Goal: Information Seeking & Learning: Learn about a topic

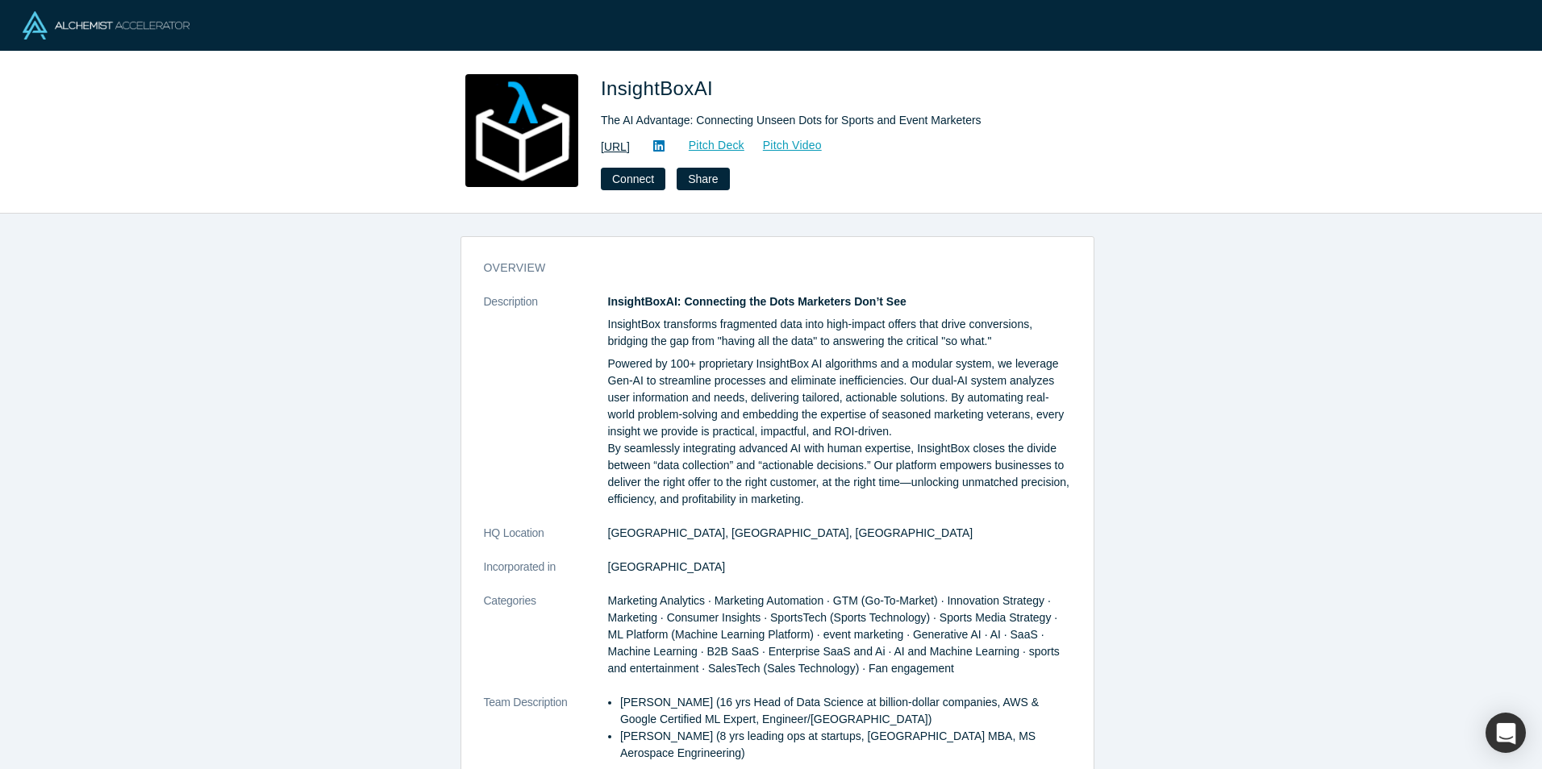
click at [630, 142] on link "https://www.insightbox.ai/" at bounding box center [615, 147] width 29 height 17
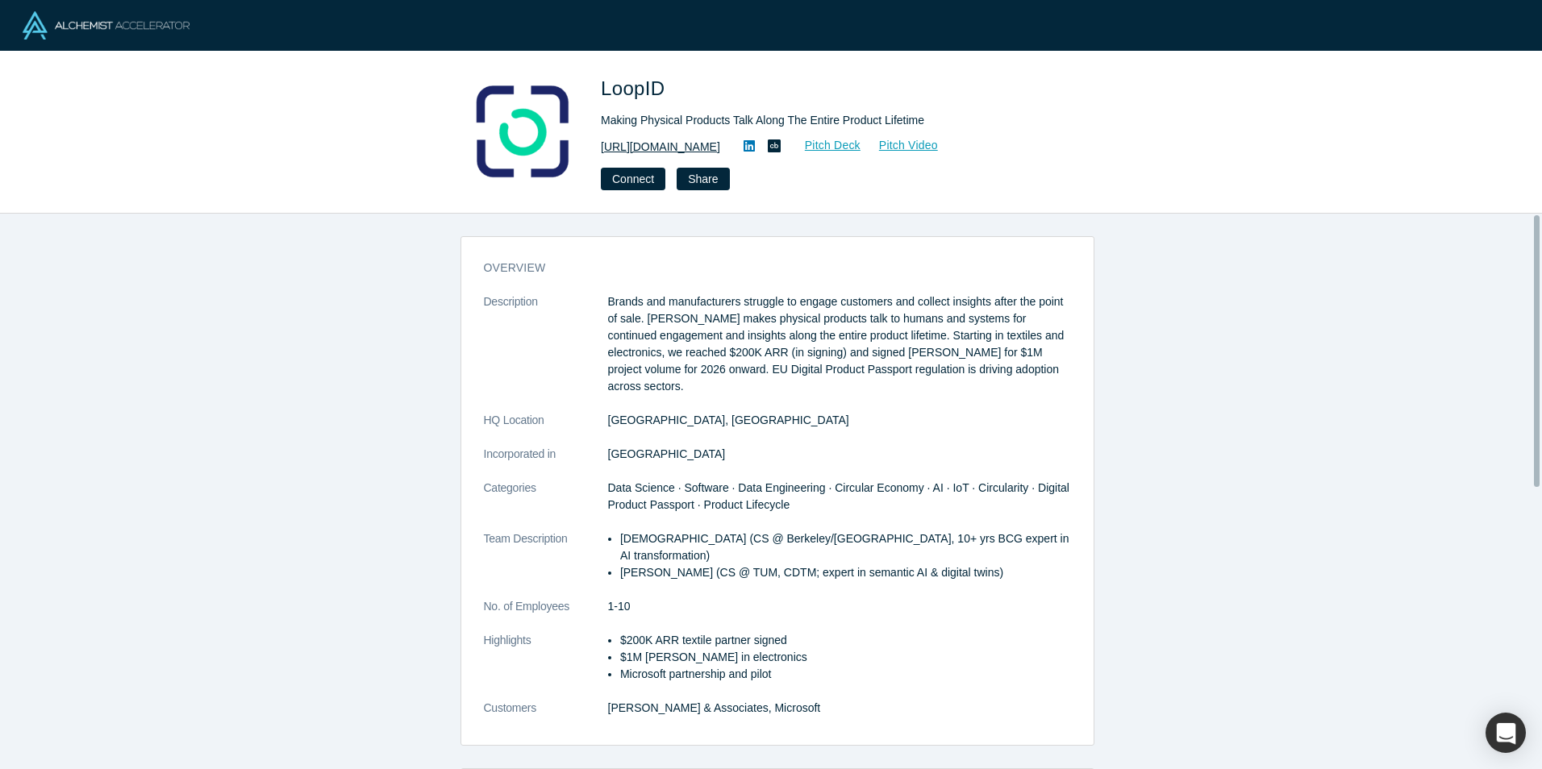
click at [623, 147] on link "https://www.loopid.com" at bounding box center [660, 147] width 119 height 17
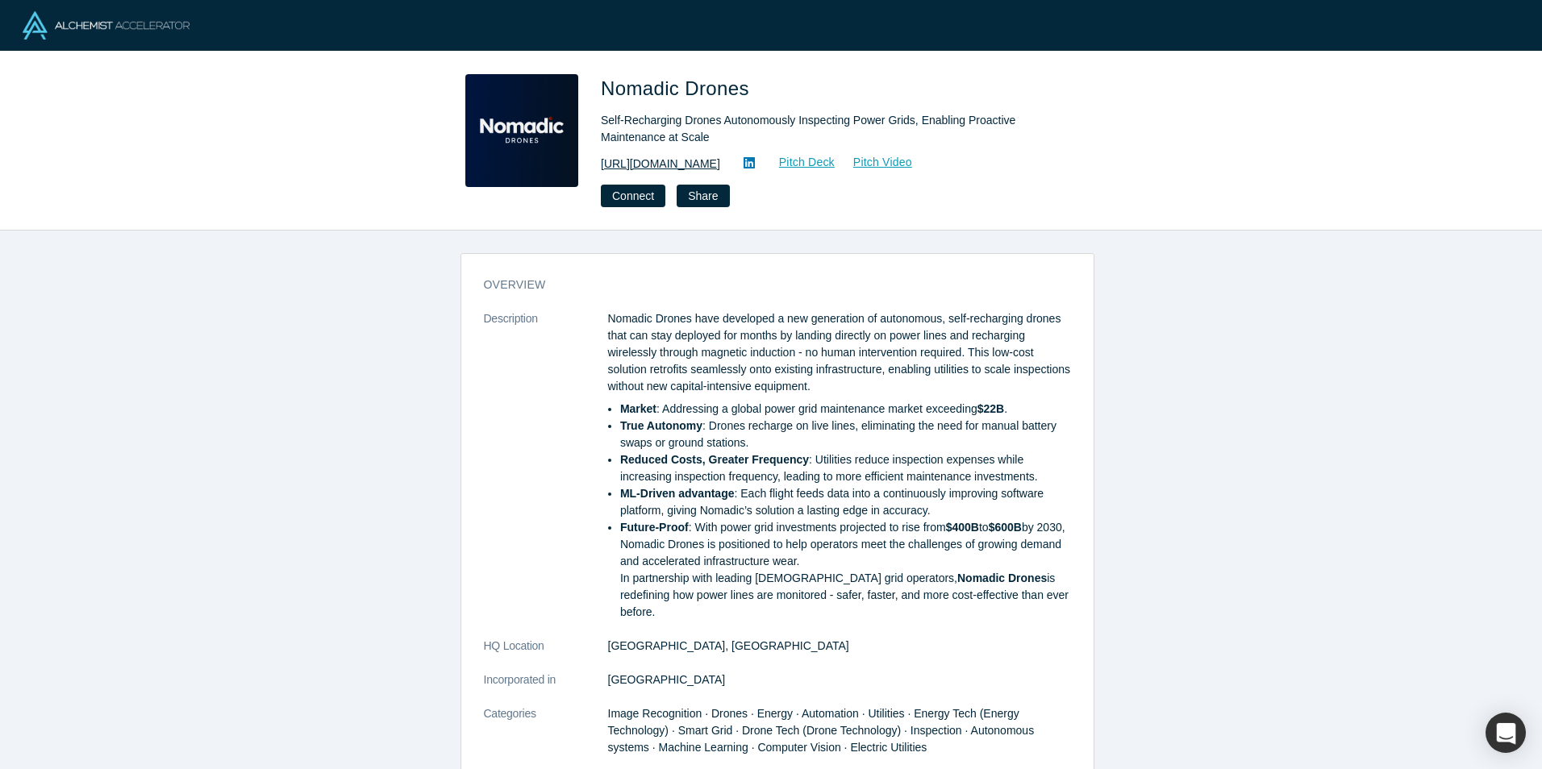
click at [717, 157] on link "[URL][DOMAIN_NAME]" at bounding box center [660, 164] width 119 height 17
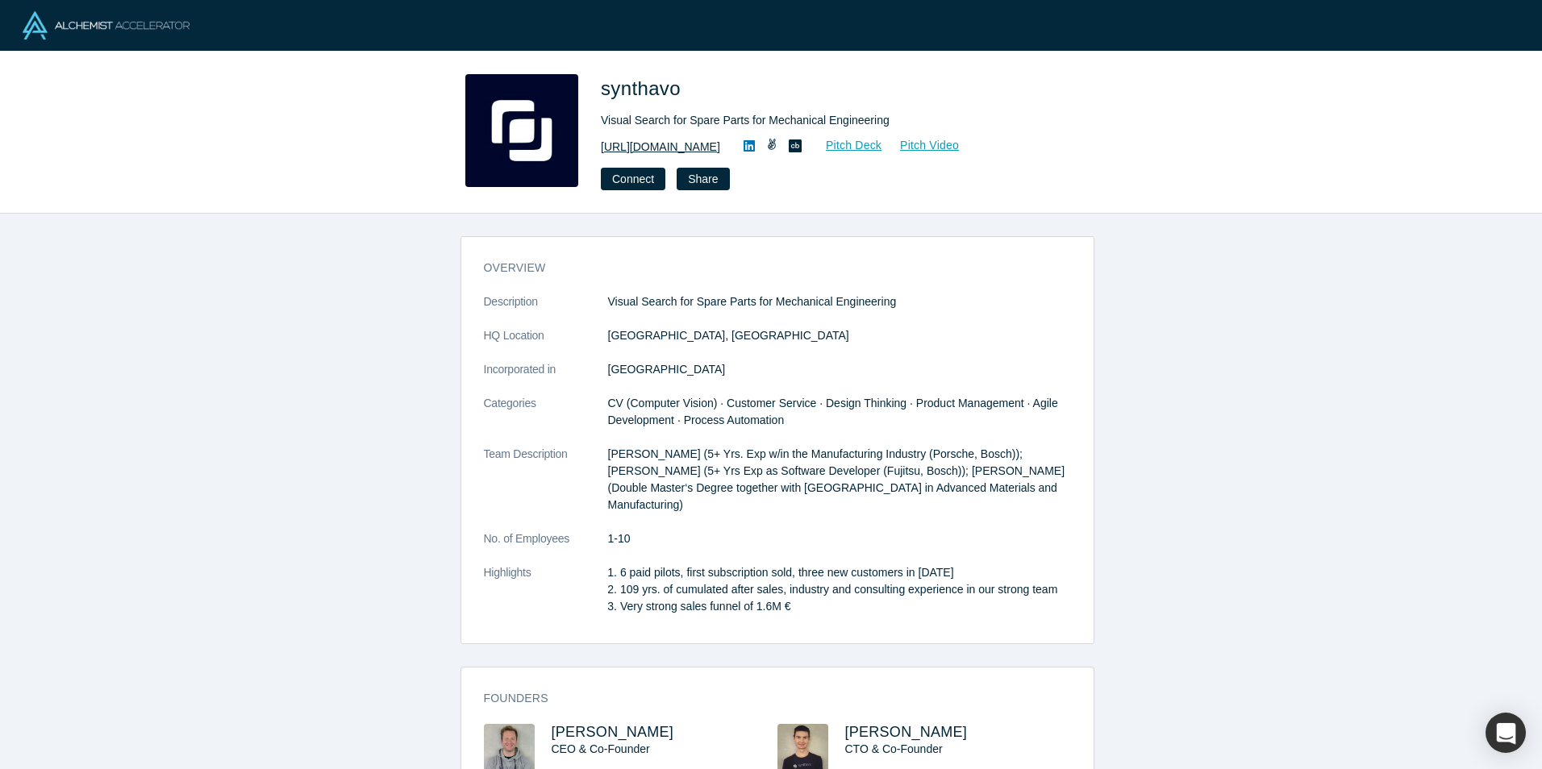
click at [639, 147] on link "[URL][DOMAIN_NAME]" at bounding box center [660, 147] width 119 height 17
